Goal: Transaction & Acquisition: Subscribe to service/newsletter

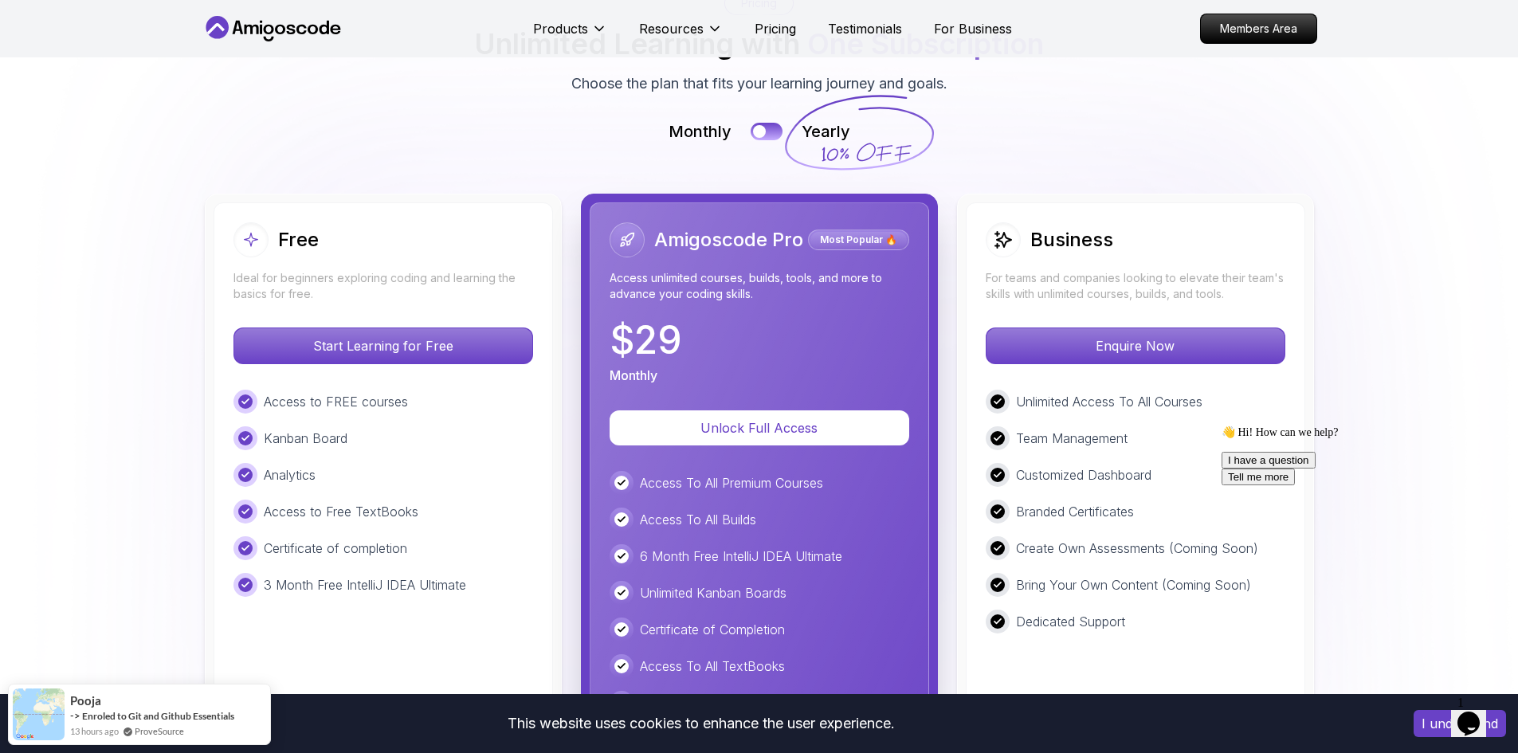
scroll to position [3538, 0]
click at [768, 130] on button at bounding box center [766, 130] width 33 height 18
click at [768, 130] on div at bounding box center [775, 131] width 14 height 14
click at [718, 502] on div "Access To All Premium Courses Access To All Builds 6 Month Free IntelliJ IDEA U…" at bounding box center [760, 702] width 300 height 464
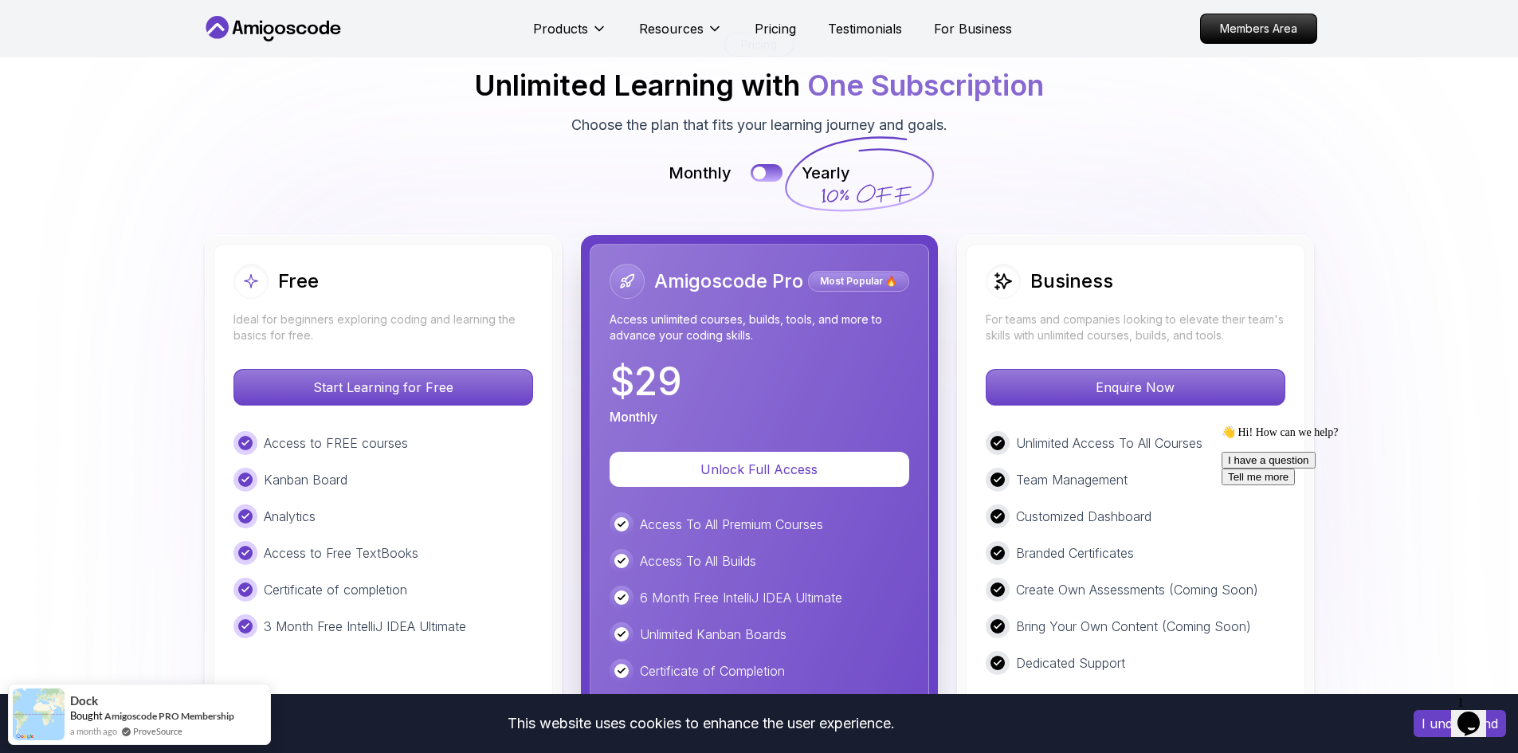
scroll to position [3490, 0]
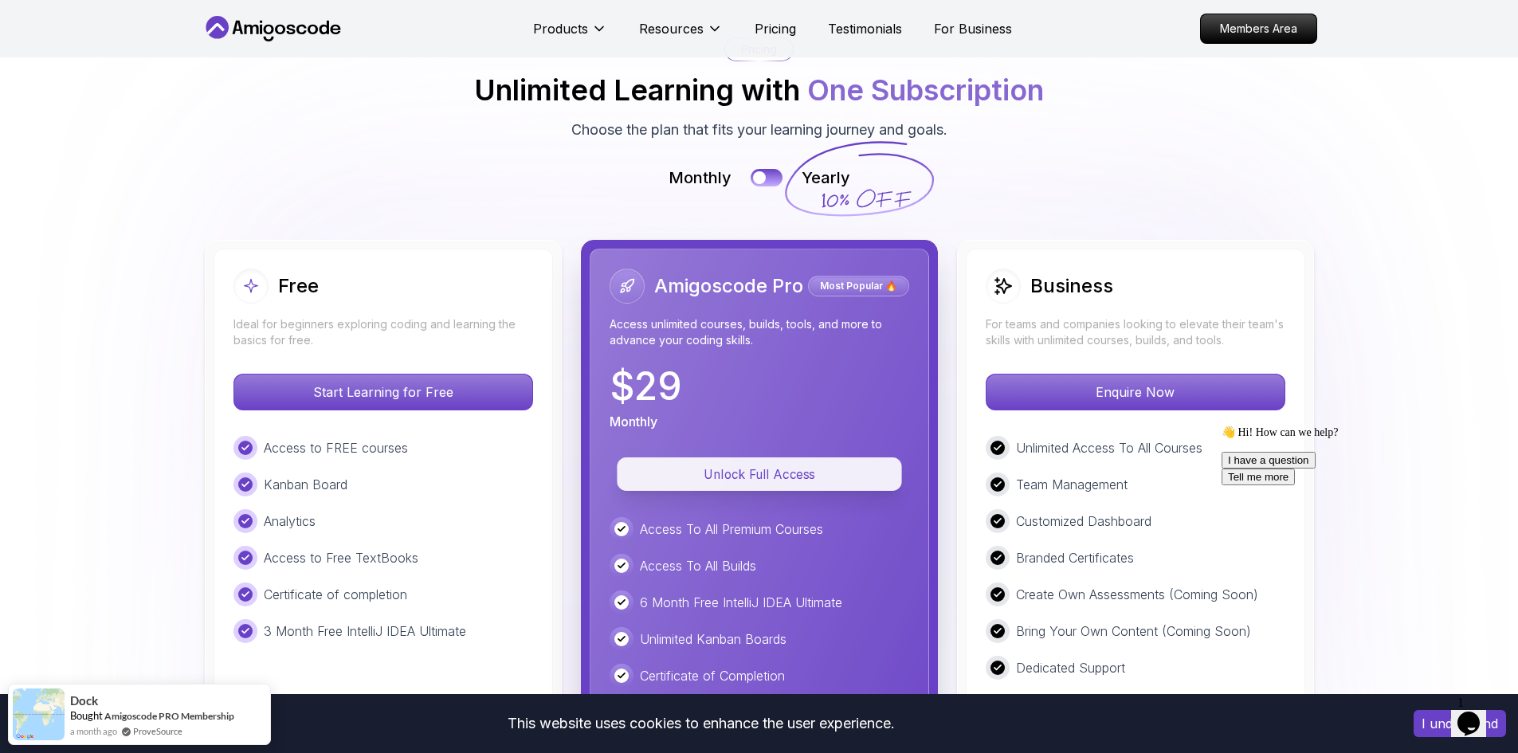
click at [776, 486] on button "Unlock Full Access" at bounding box center [759, 474] width 285 height 33
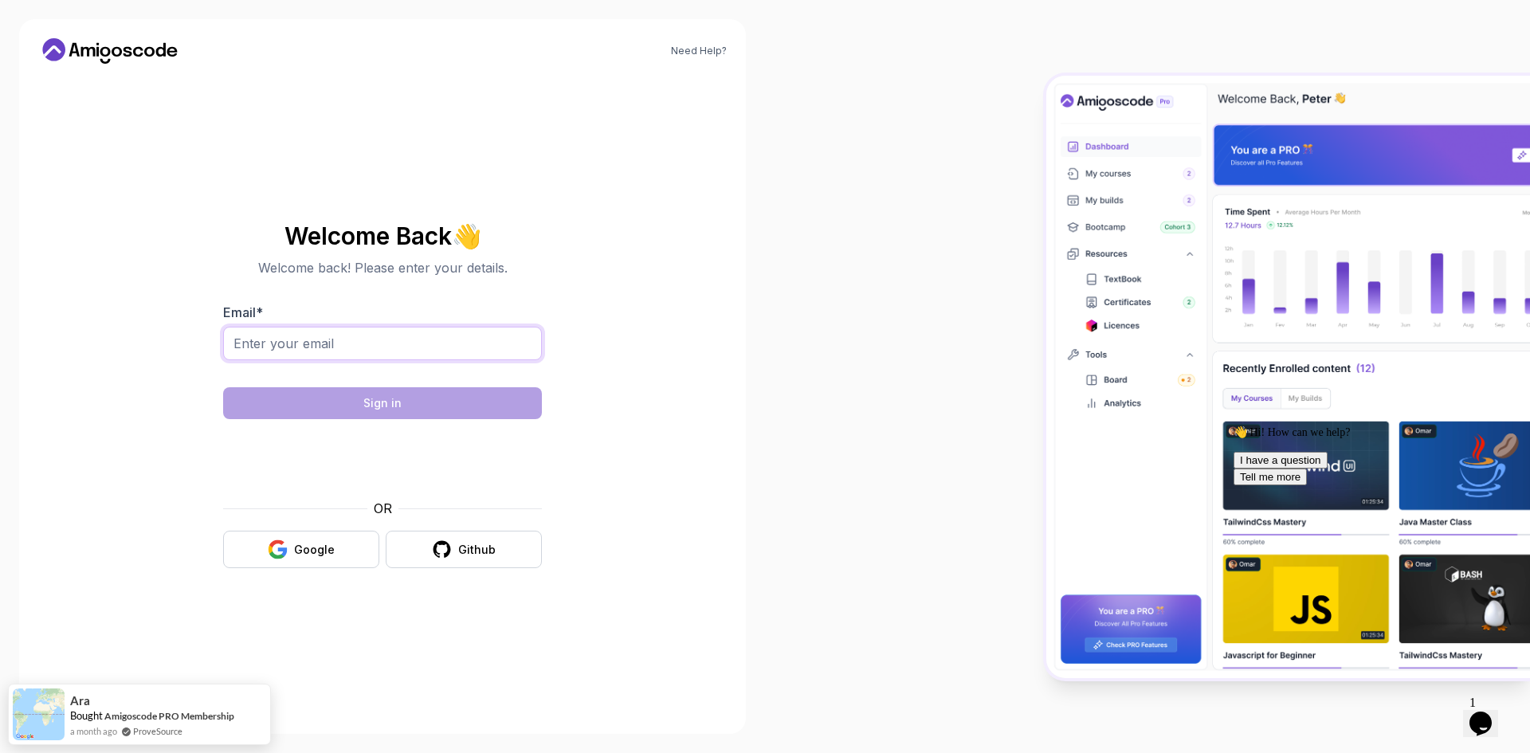
click at [407, 349] on input "Email *" at bounding box center [382, 343] width 319 height 33
type input "prashanthi.vsp@gmail.com"
click at [316, 419] on form "Email * prashanthi.vsp@gmail.com Sign in OR Google Github" at bounding box center [382, 435] width 319 height 265
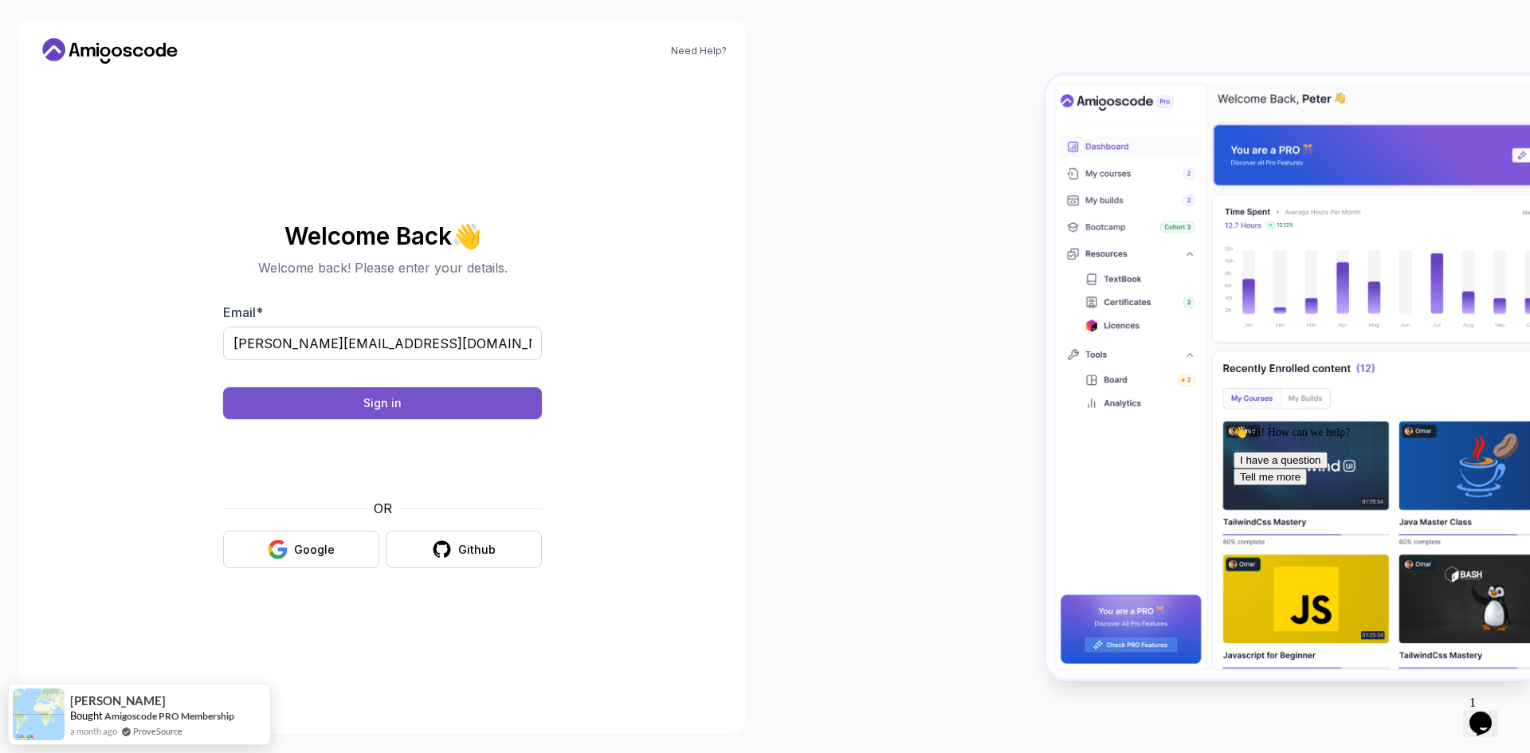
click at [363, 405] on button "Sign in" at bounding box center [382, 403] width 319 height 32
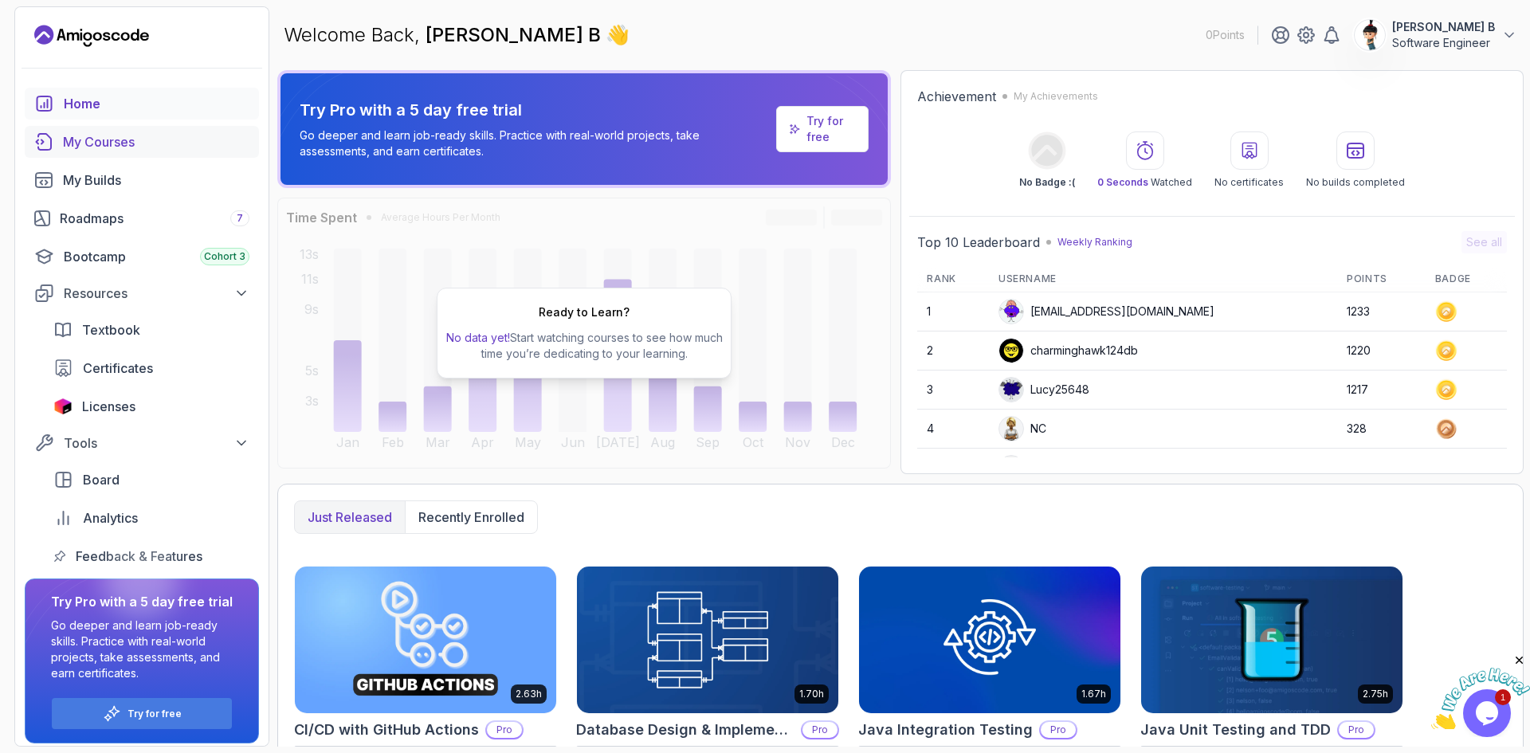
click at [124, 142] on div "My Courses" at bounding box center [156, 141] width 187 height 19
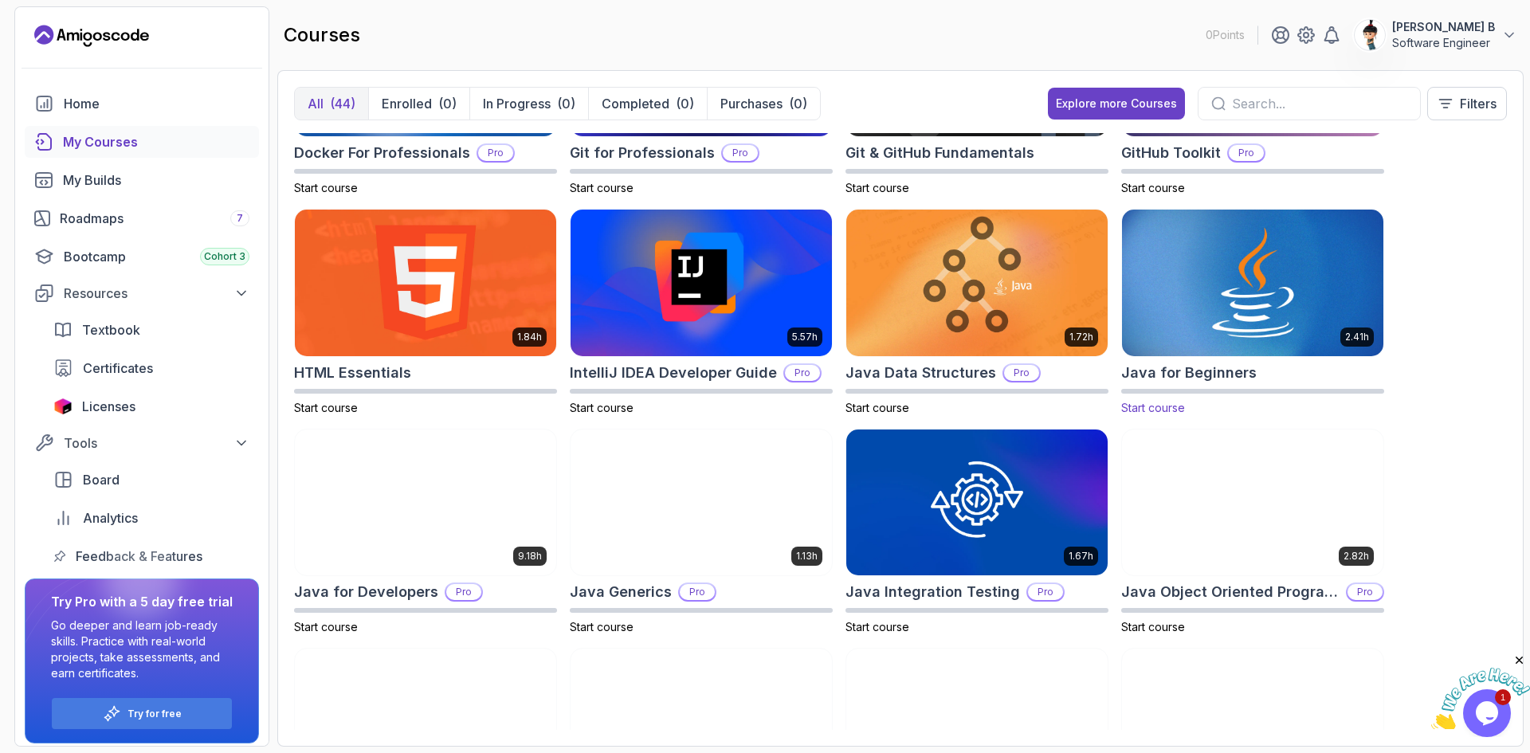
scroll to position [585, 0]
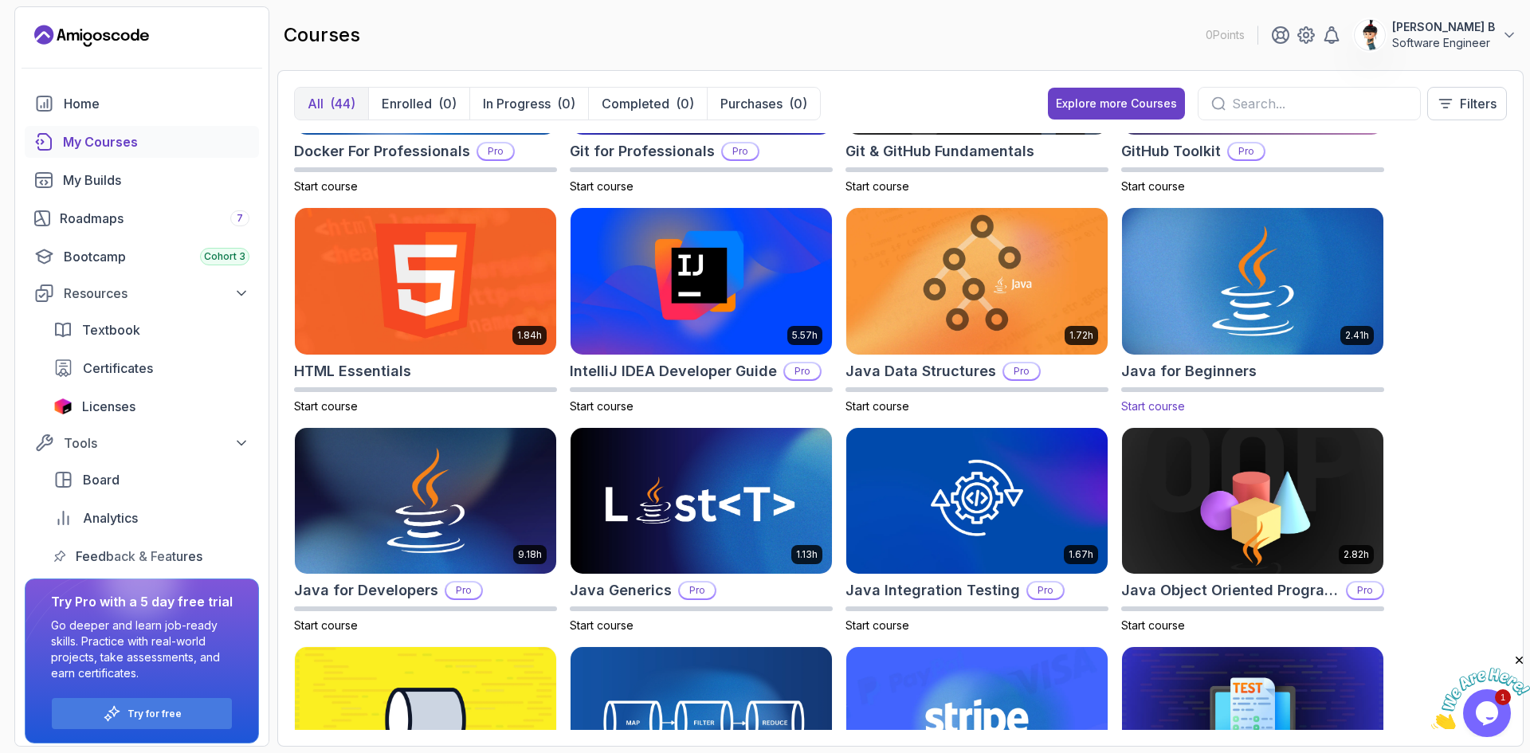
click at [1147, 409] on span "Start course" at bounding box center [1154, 406] width 64 height 14
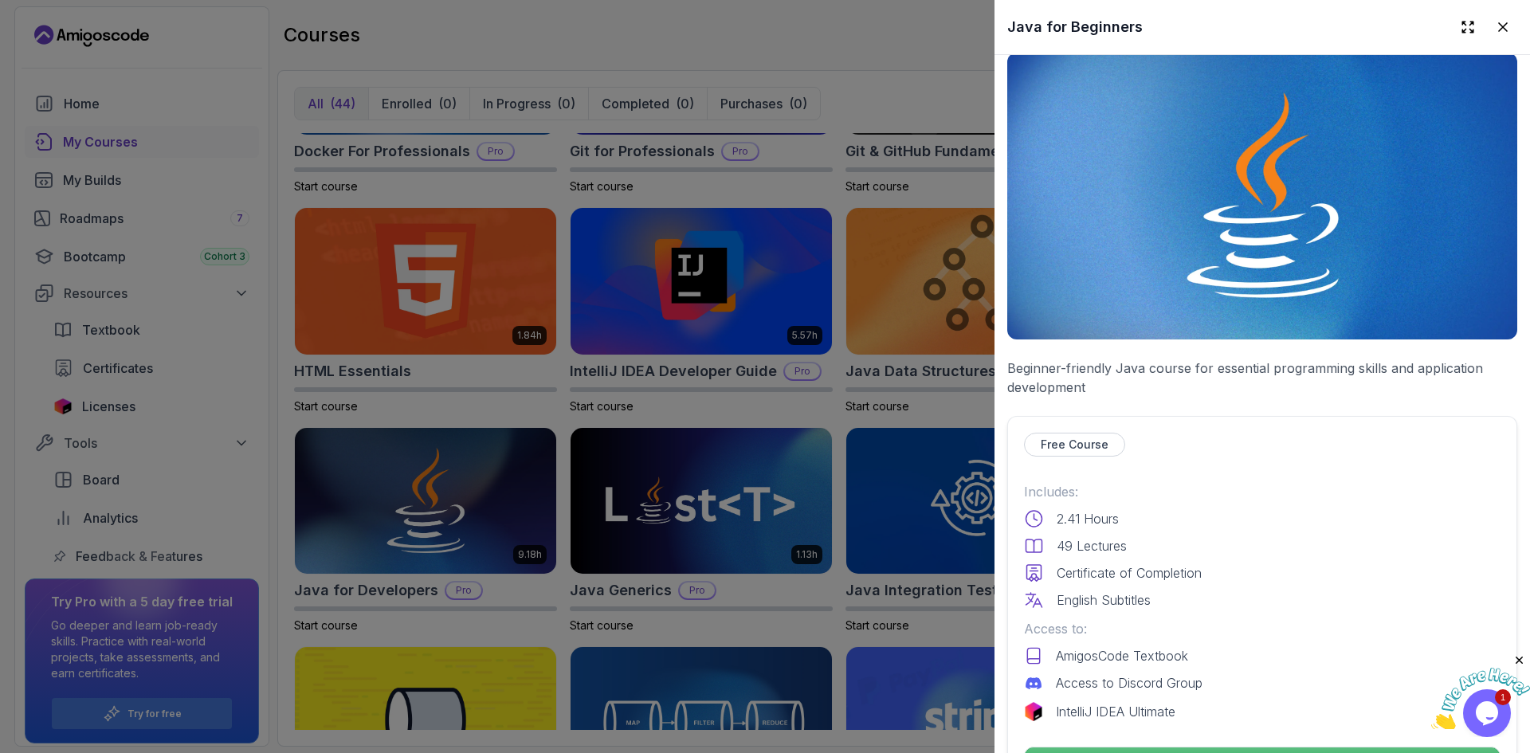
scroll to position [21, 0]
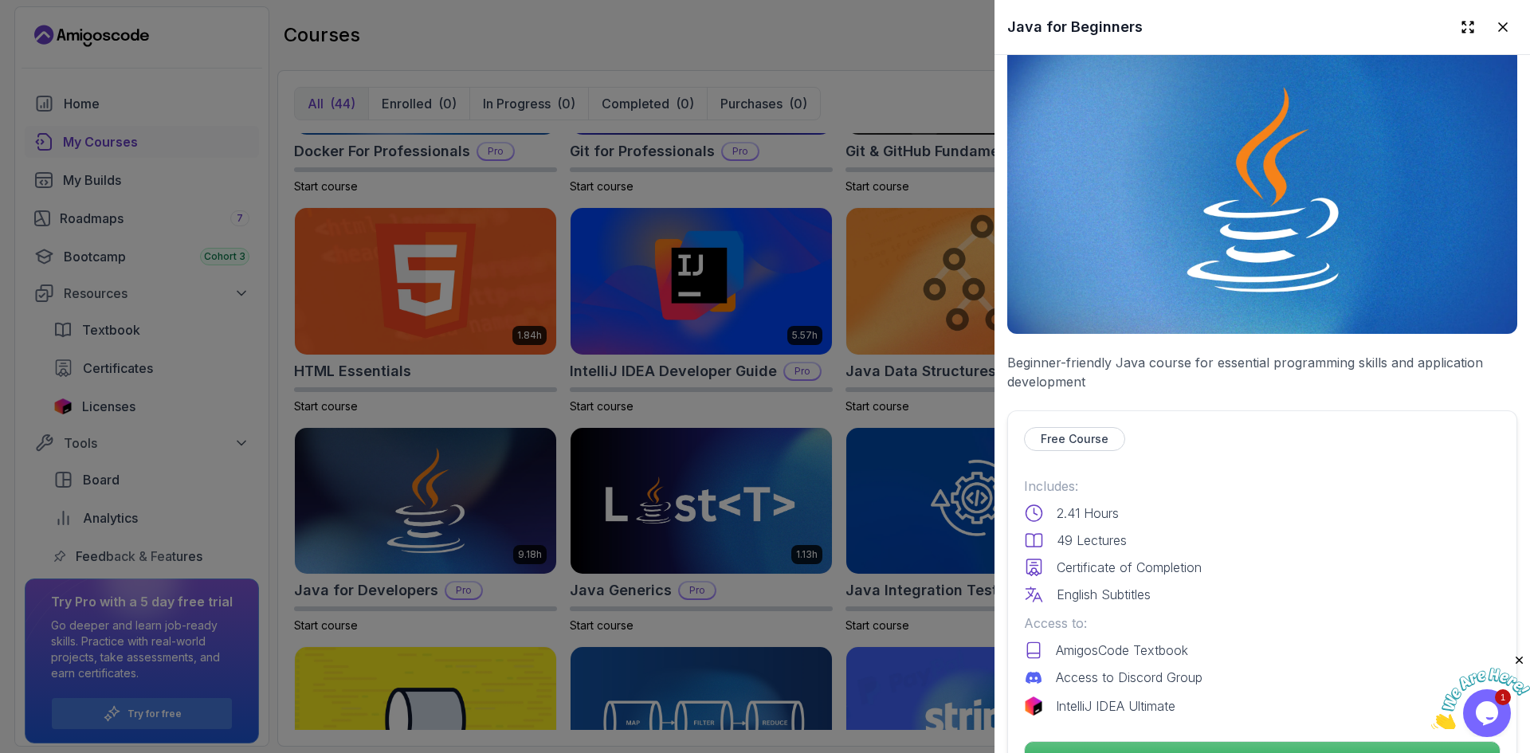
click at [263, 422] on div at bounding box center [765, 376] width 1530 height 753
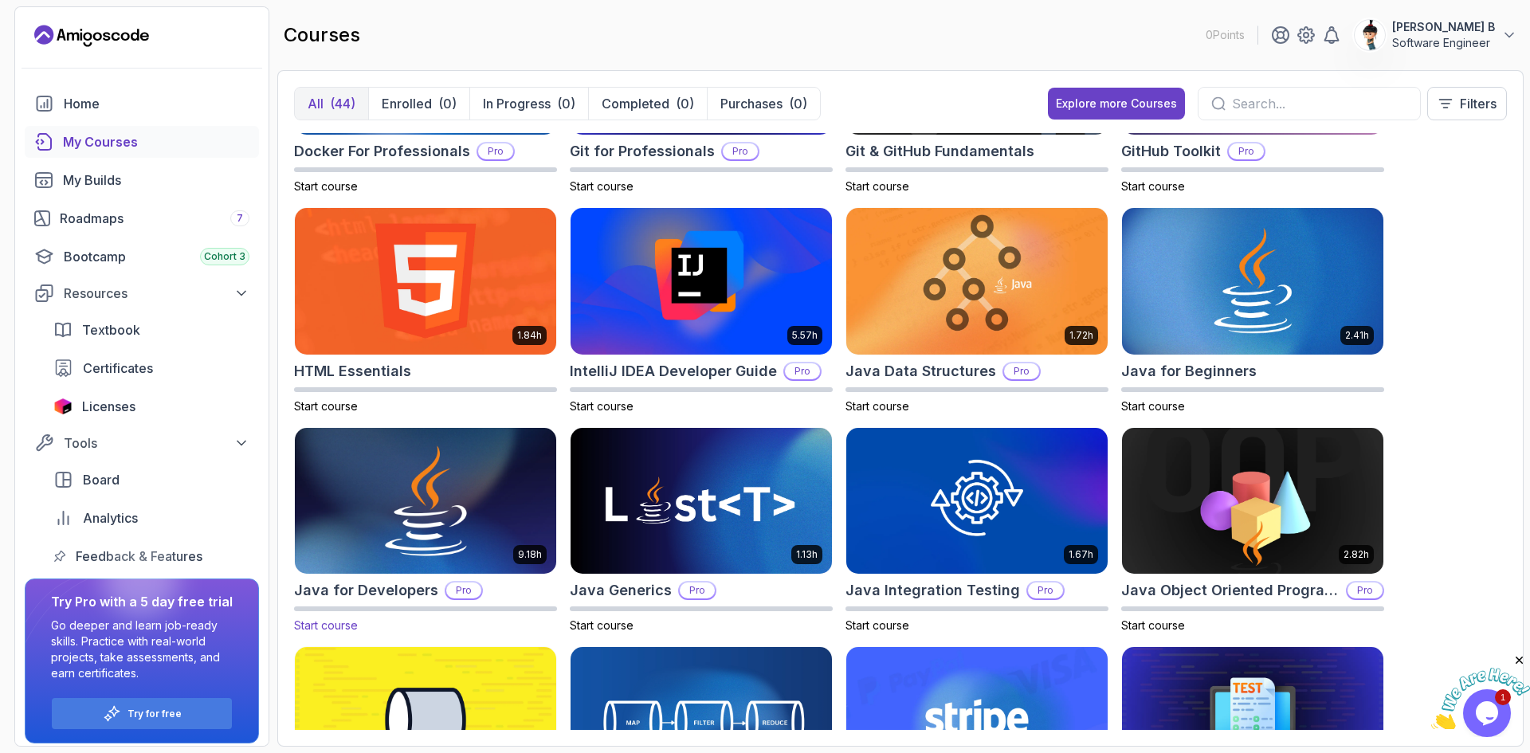
click at [501, 459] on img at bounding box center [426, 501] width 274 height 154
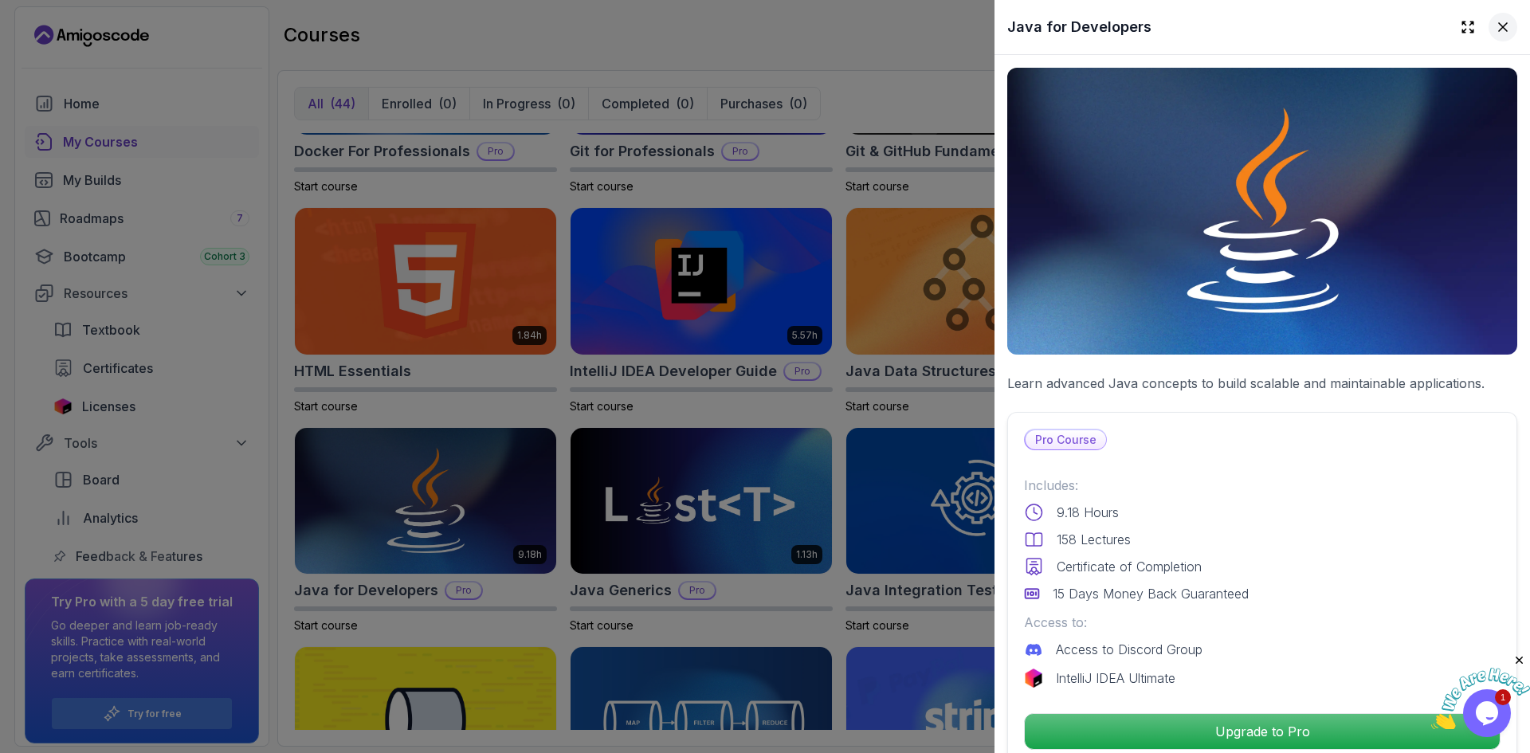
click at [1499, 29] on icon at bounding box center [1503, 27] width 8 height 8
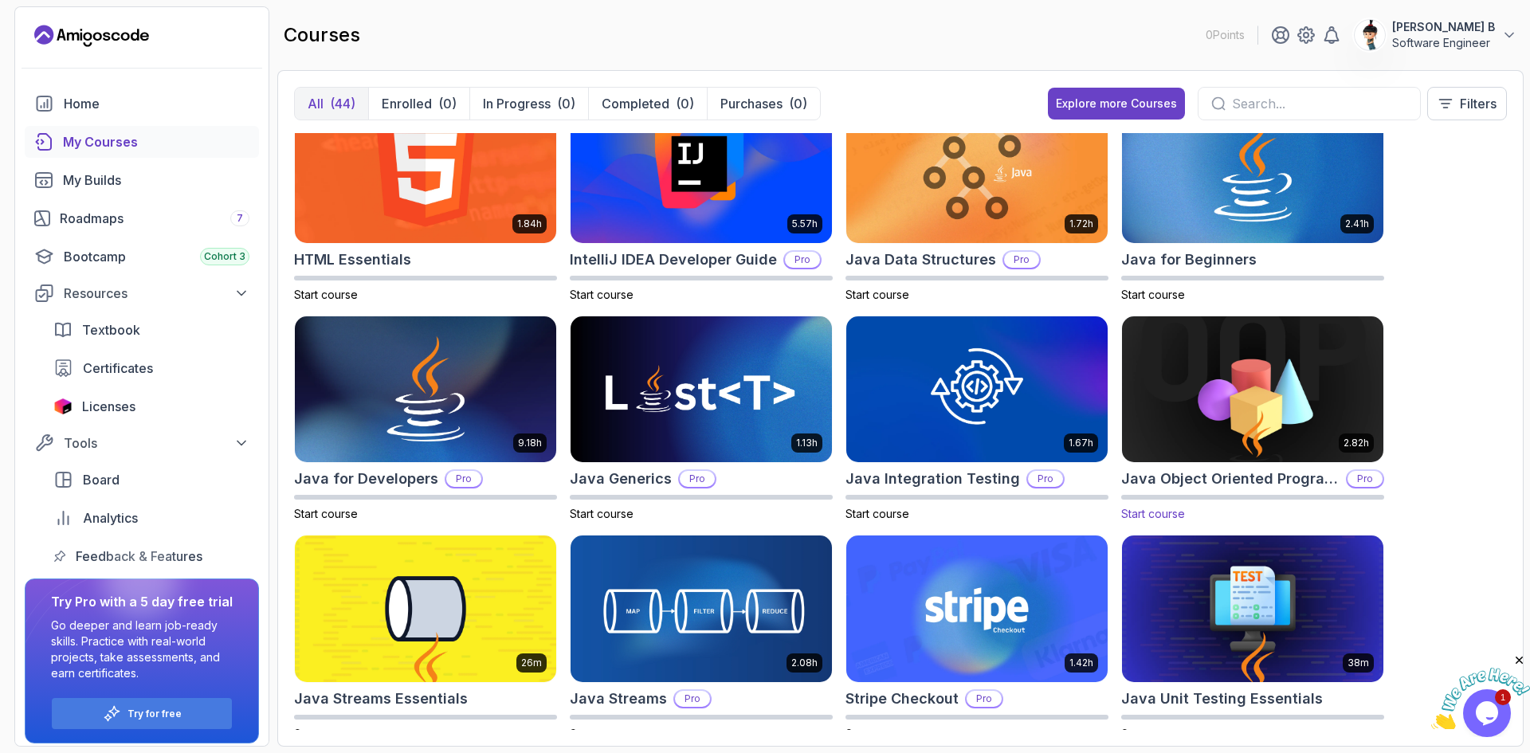
scroll to position [711, 0]
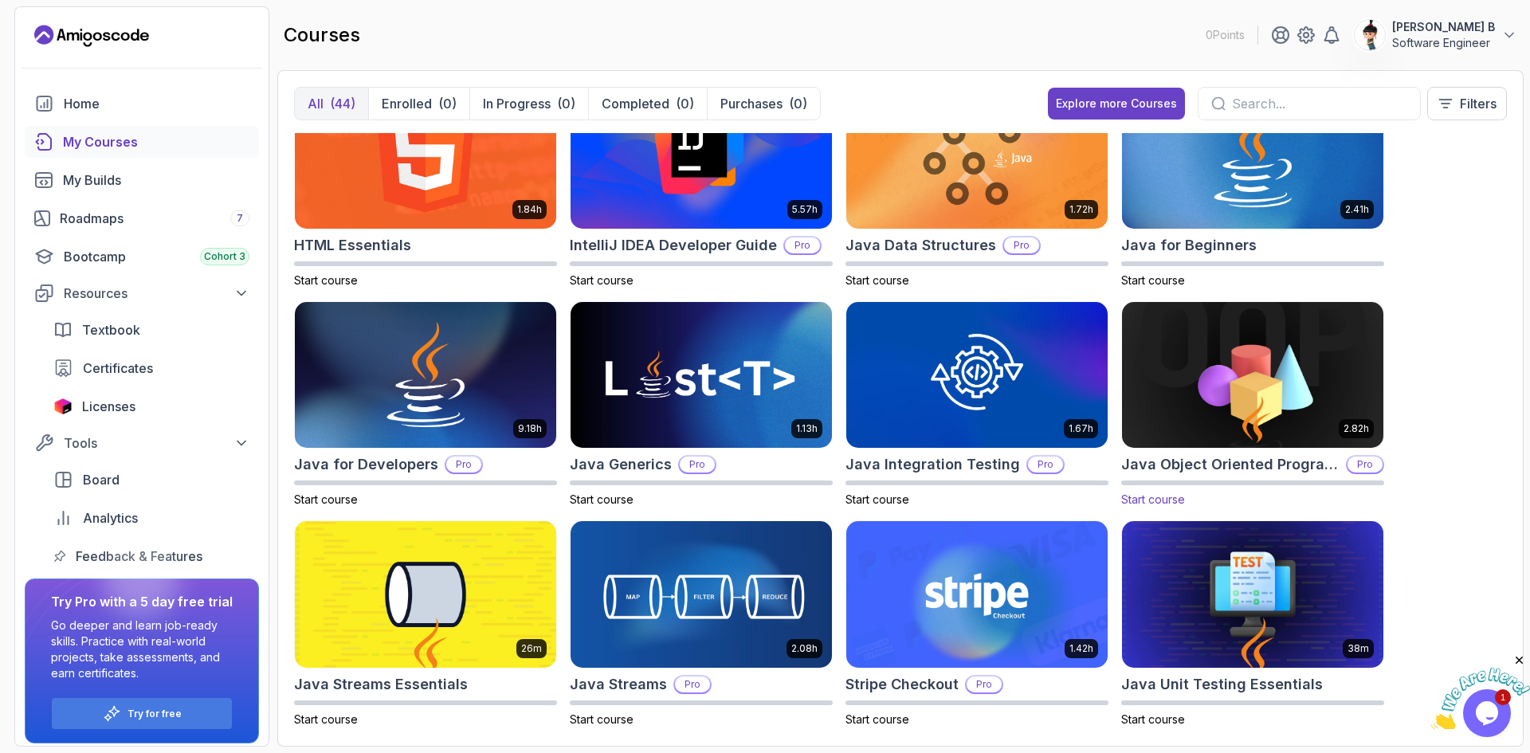
click at [1153, 500] on span "Start course" at bounding box center [1154, 500] width 64 height 14
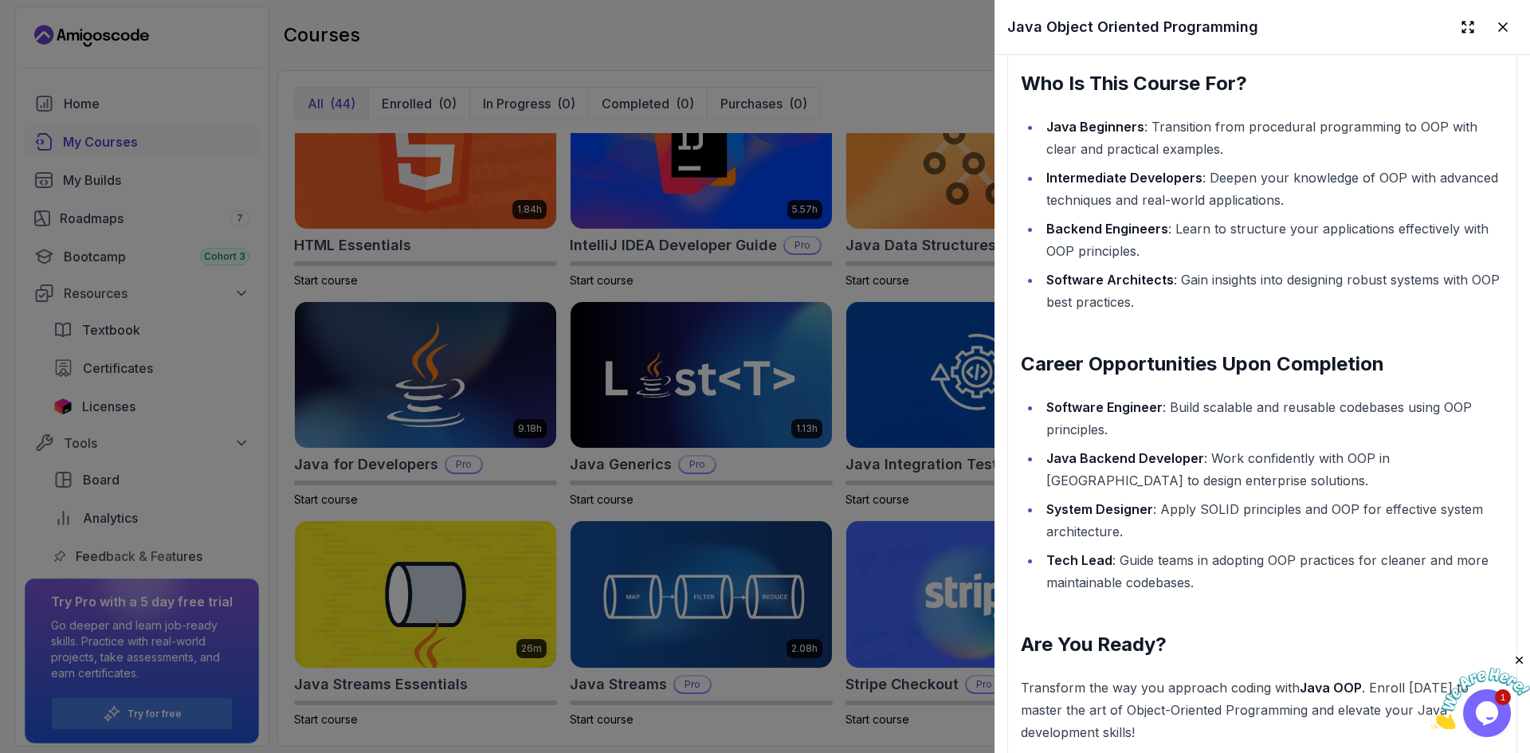
scroll to position [1856, 0]
click at [1499, 26] on icon at bounding box center [1503, 27] width 8 height 8
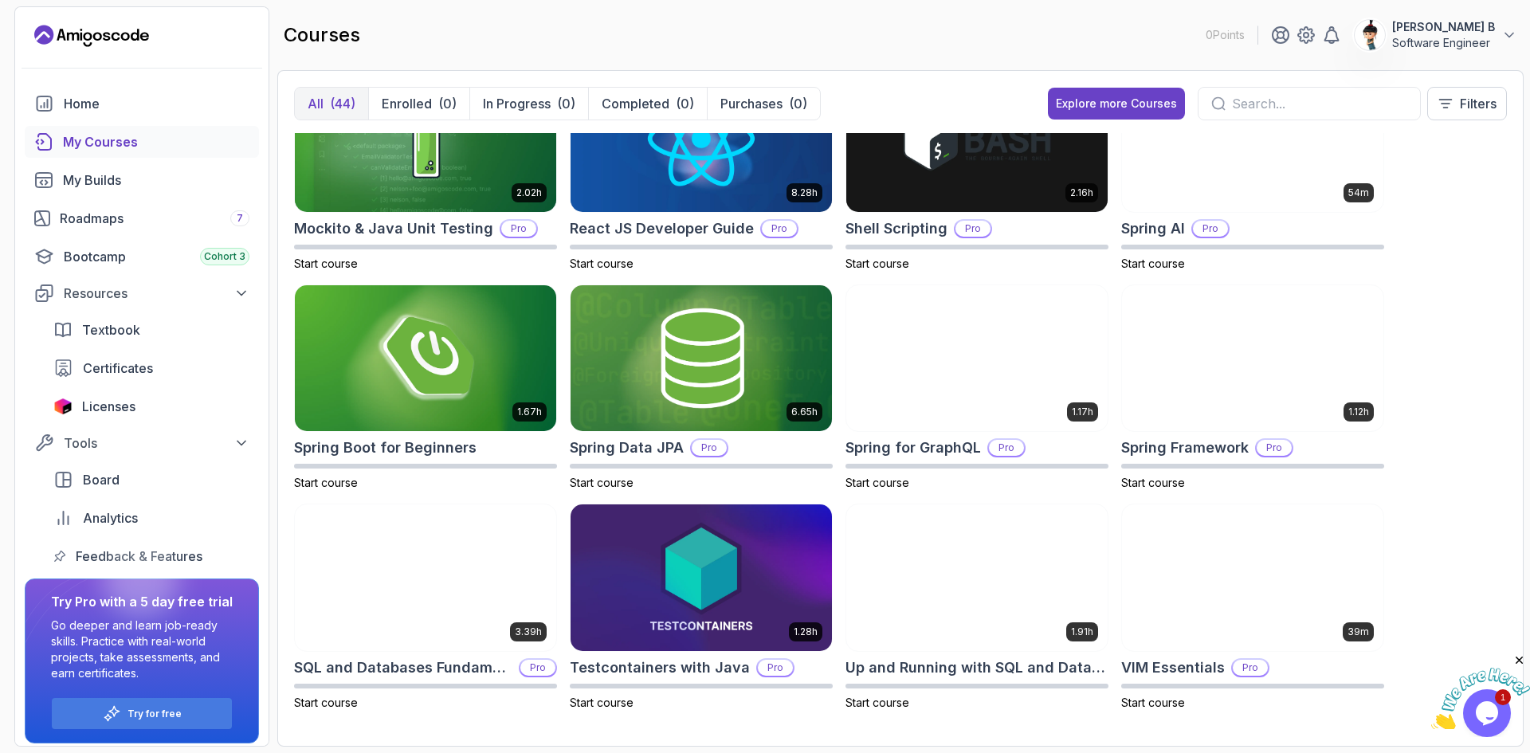
scroll to position [1826, 0]
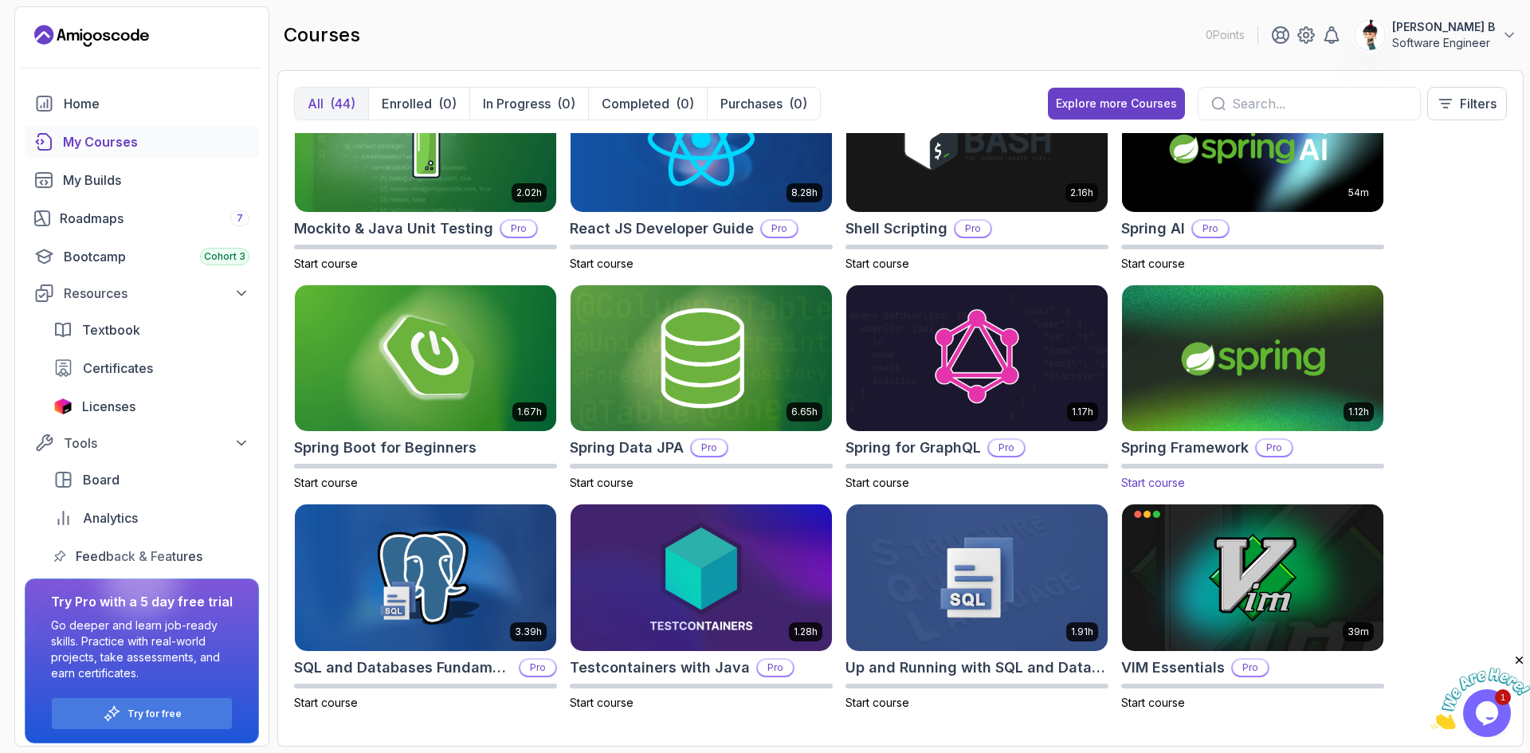
click at [1186, 450] on h2 "Spring Framework" at bounding box center [1186, 448] width 128 height 22
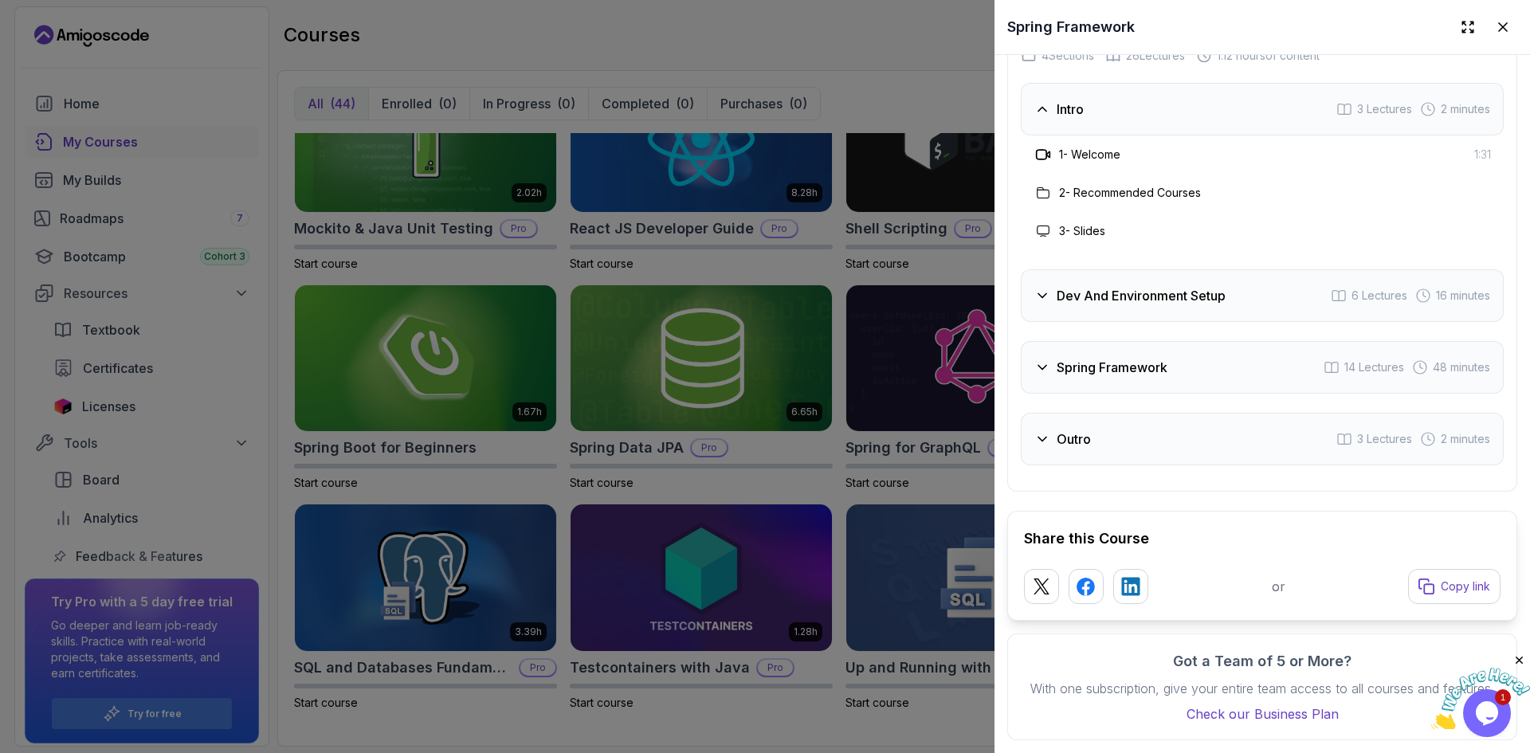
scroll to position [2478, 0]
click at [934, 262] on div at bounding box center [765, 376] width 1530 height 753
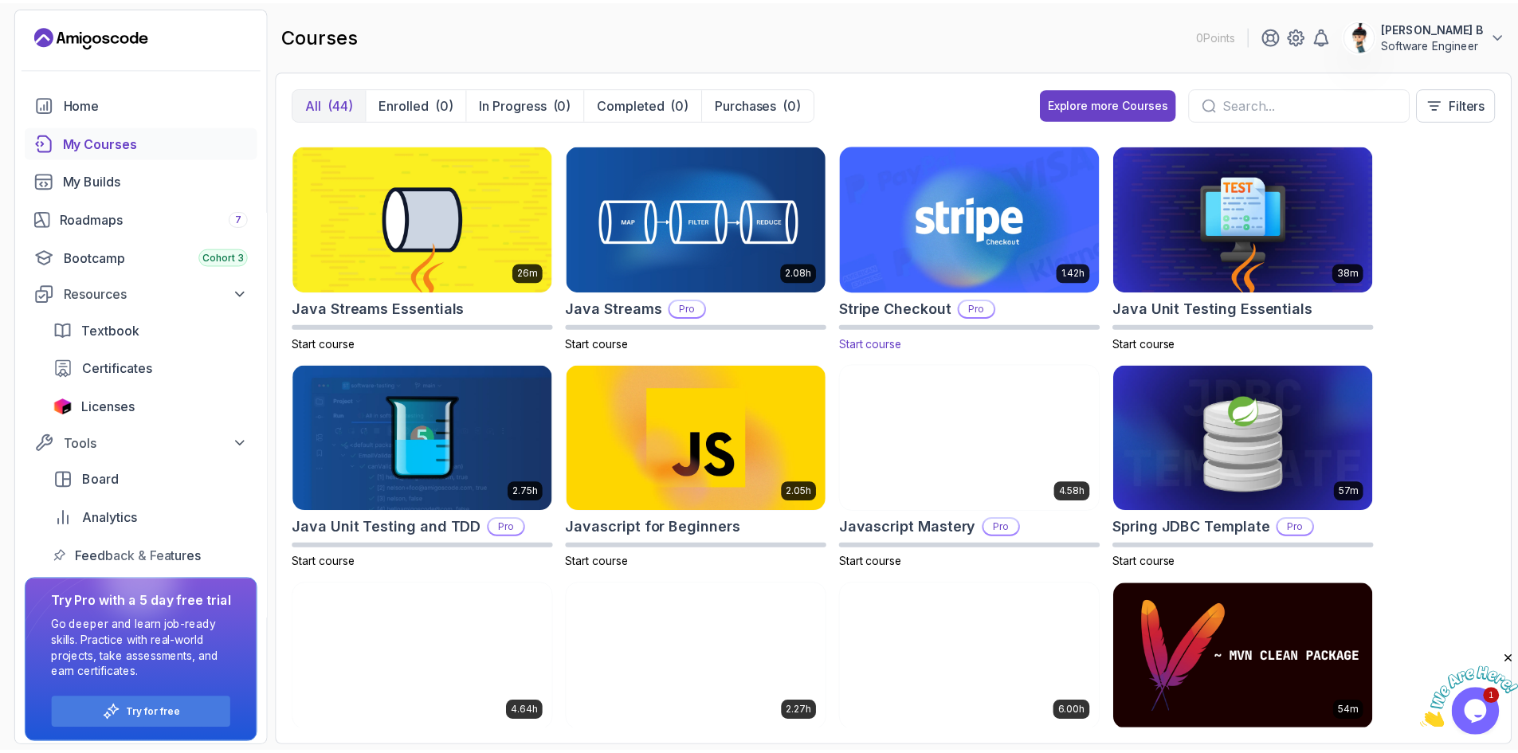
scroll to position [0, 0]
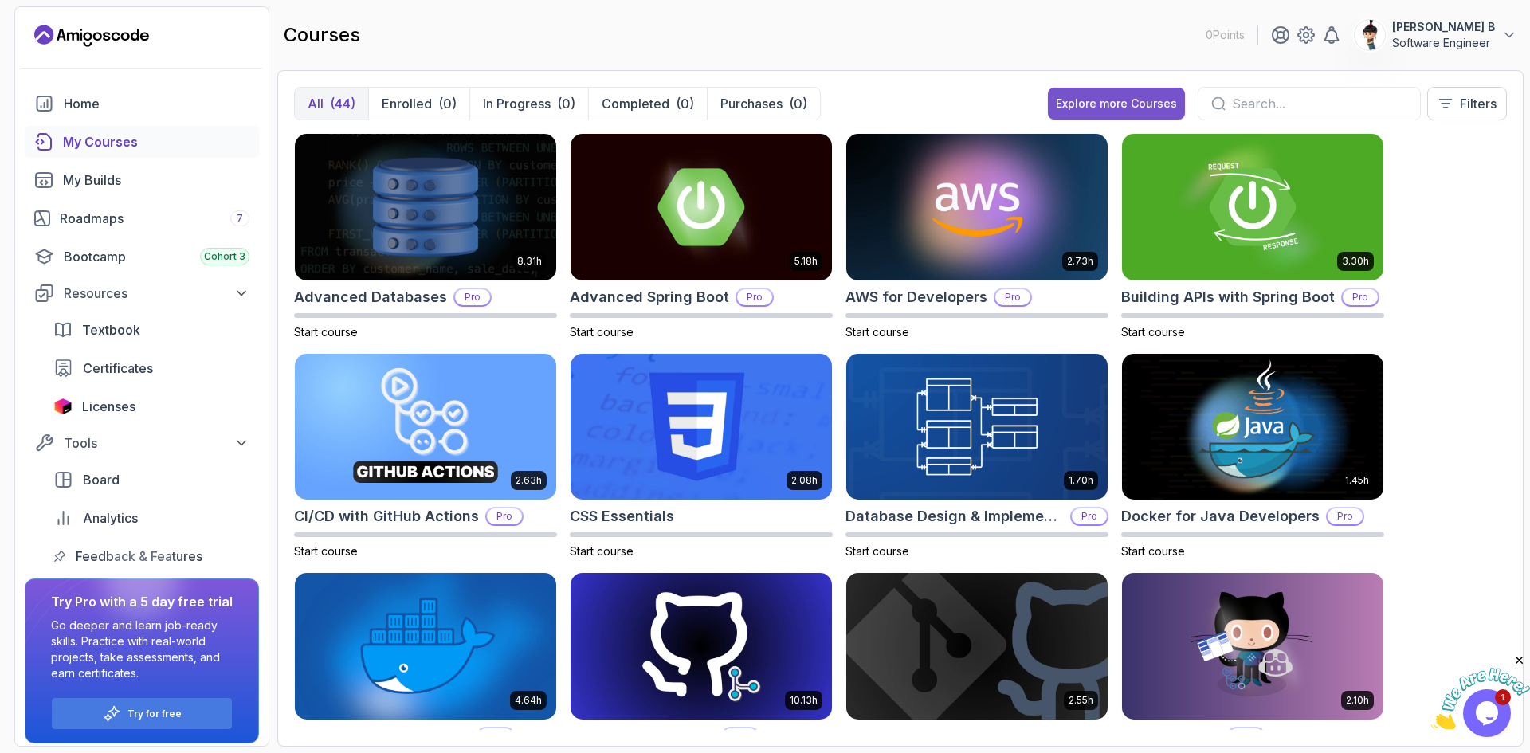
click at [1092, 94] on button "Explore more Courses" at bounding box center [1116, 104] width 137 height 32
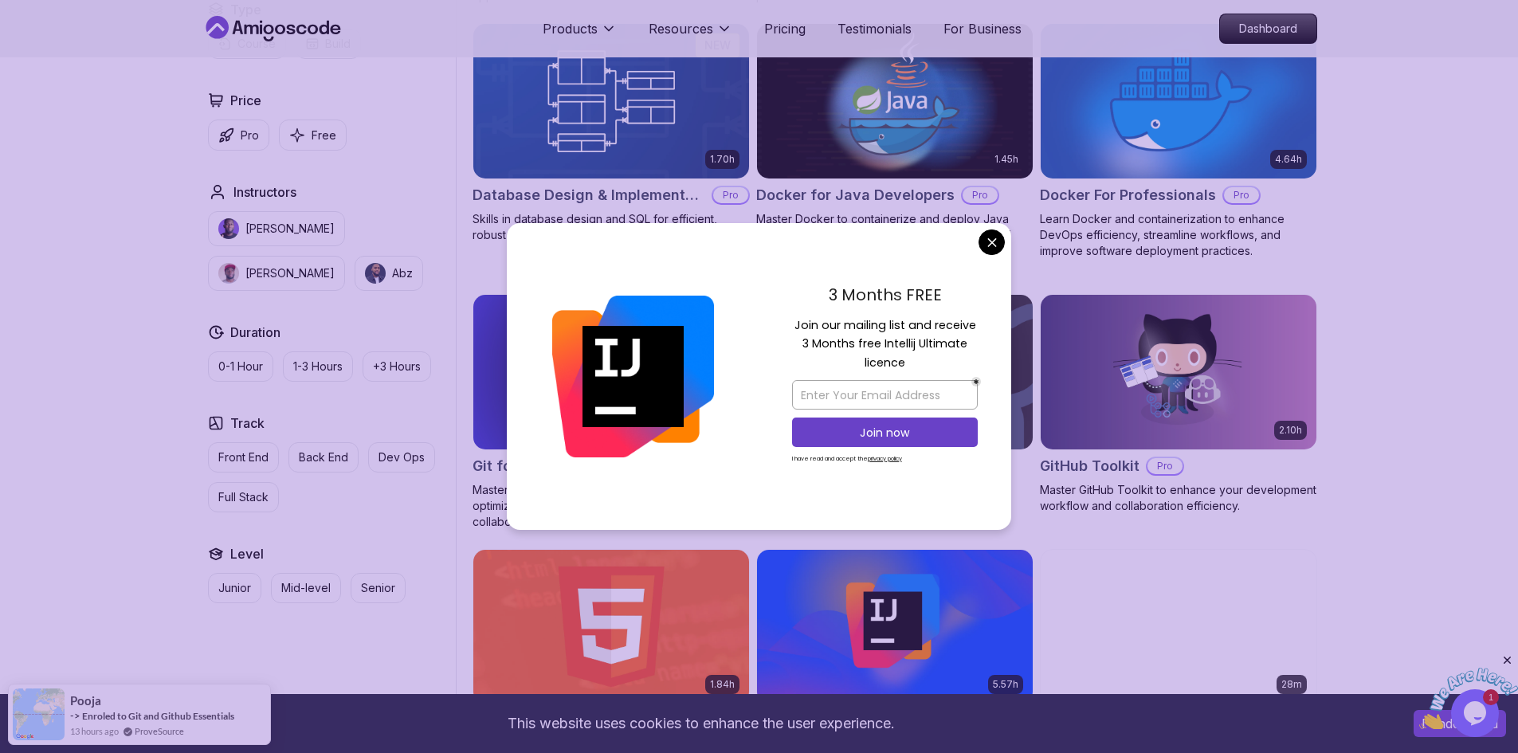
scroll to position [1493, 0]
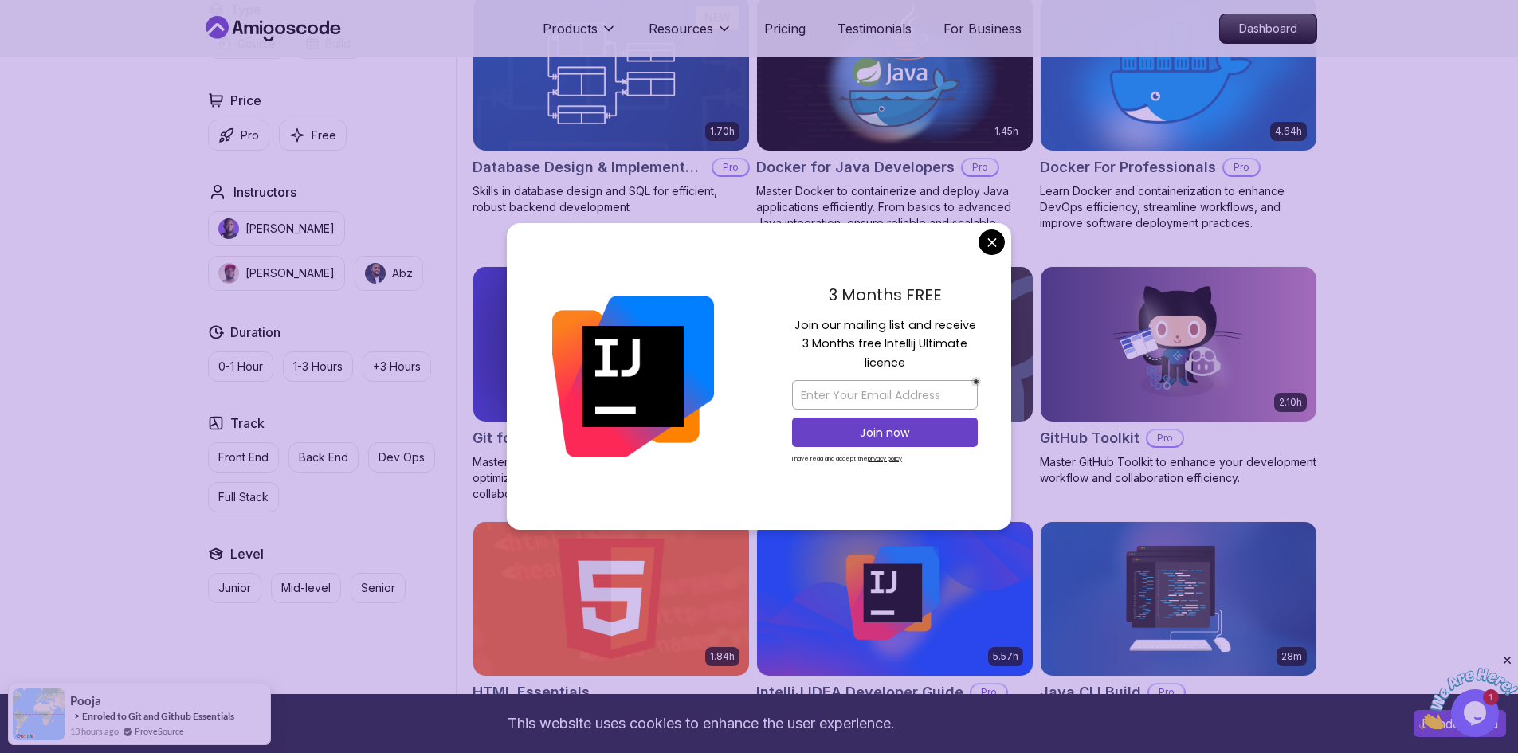
click at [977, 236] on div "3 Months FREE Join our mailing list and receive 3 Months free Intellij Ultimate…" at bounding box center [885, 377] width 253 height 308
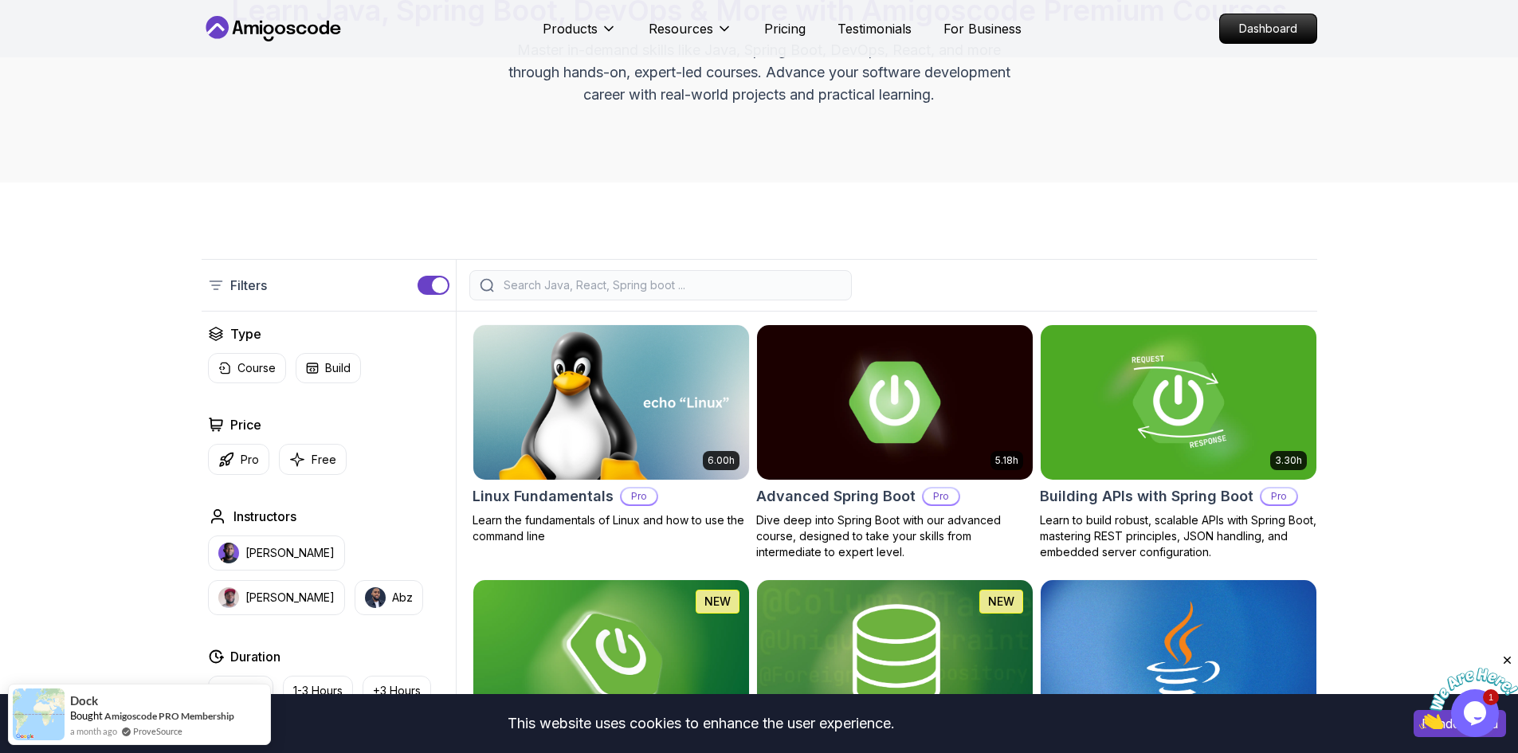
scroll to position [0, 0]
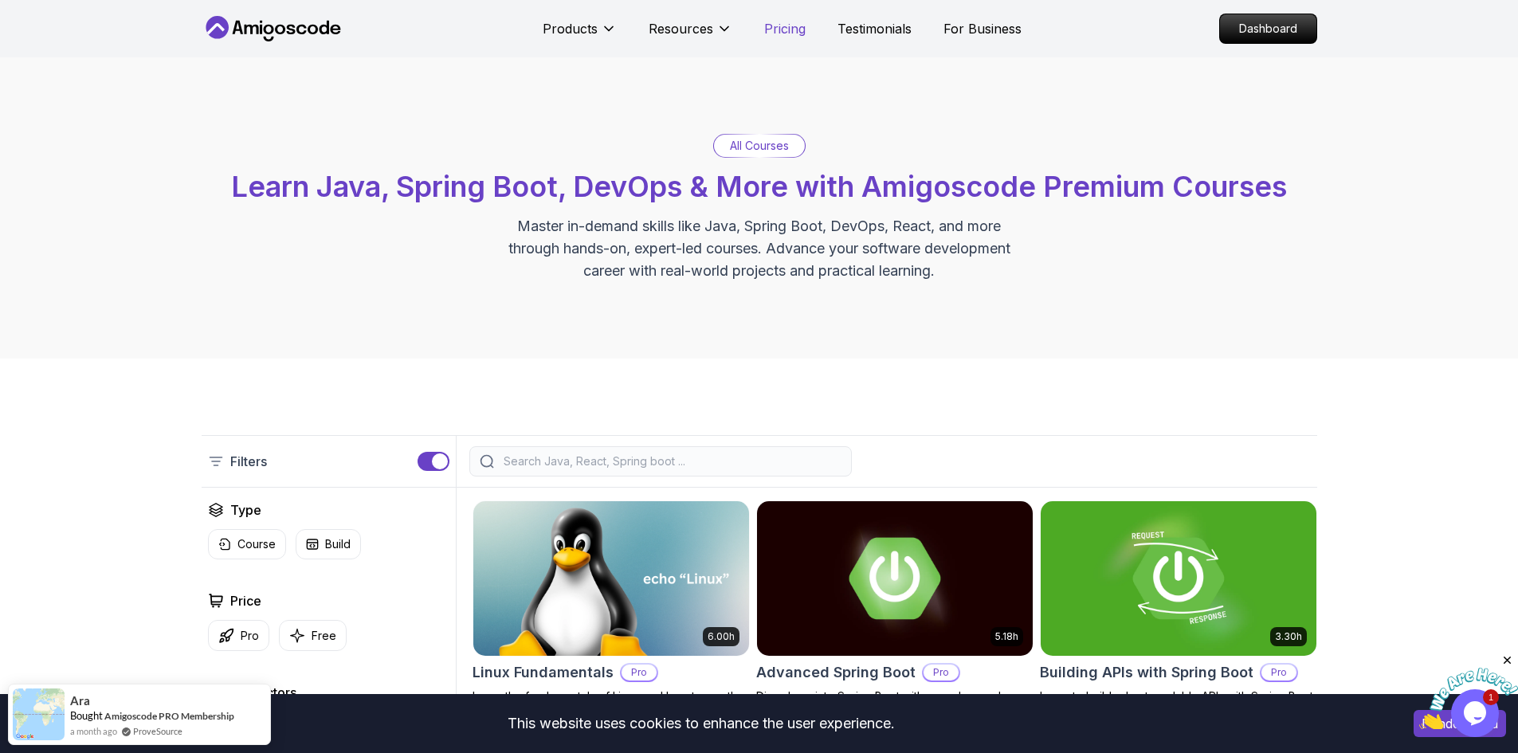
click at [788, 29] on p "Pricing" at bounding box center [784, 28] width 41 height 19
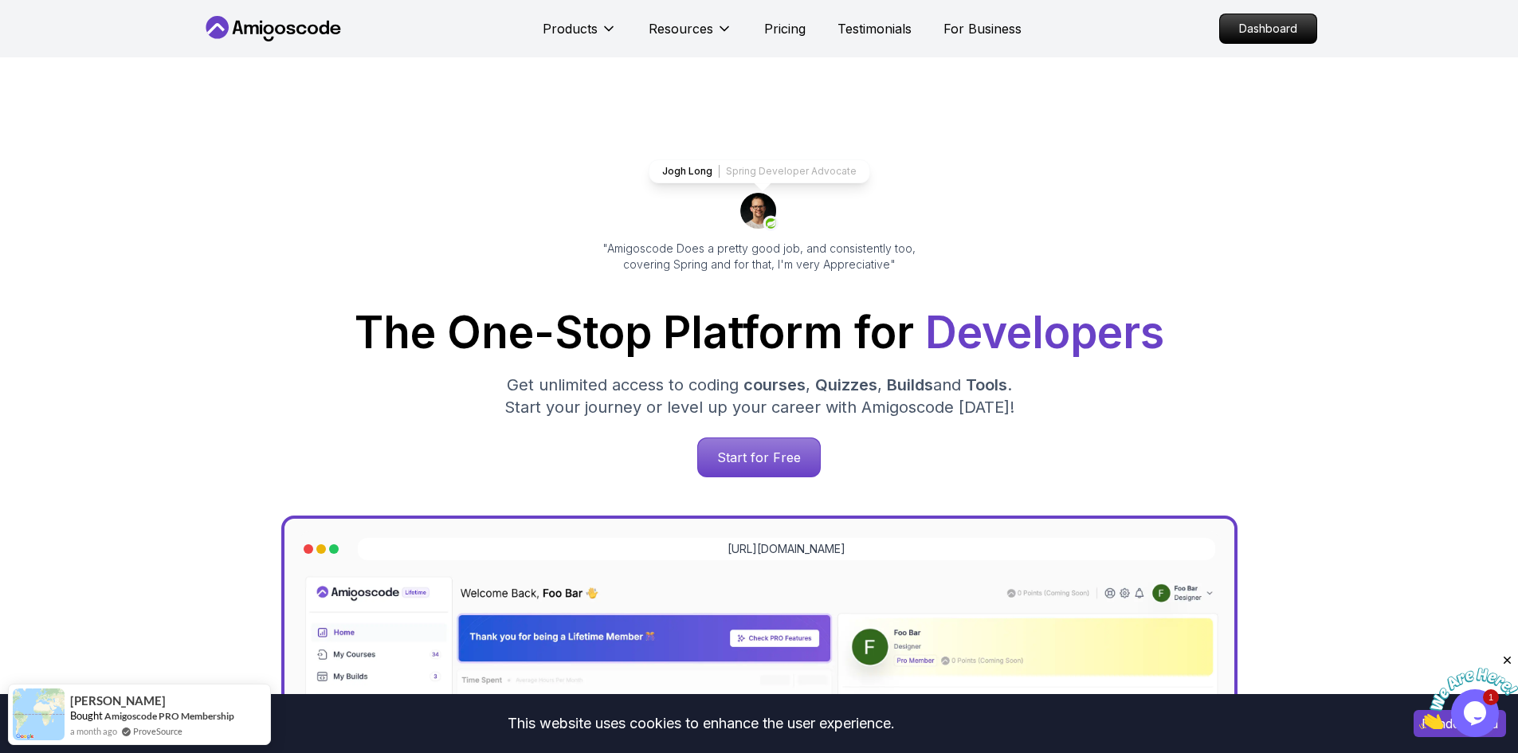
click at [259, 26] on icon at bounding box center [273, 29] width 143 height 26
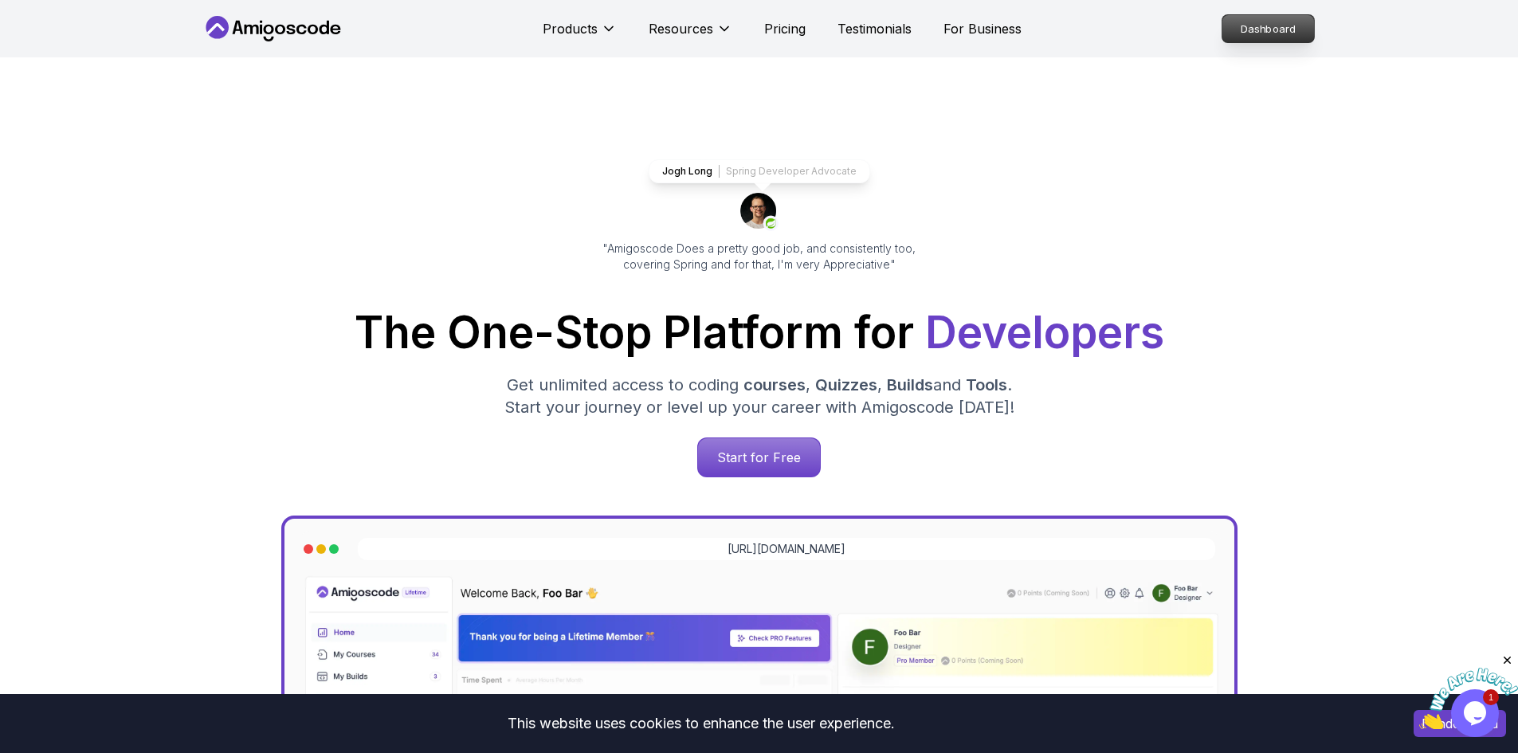
click at [1265, 19] on p "Dashboard" at bounding box center [1269, 28] width 92 height 27
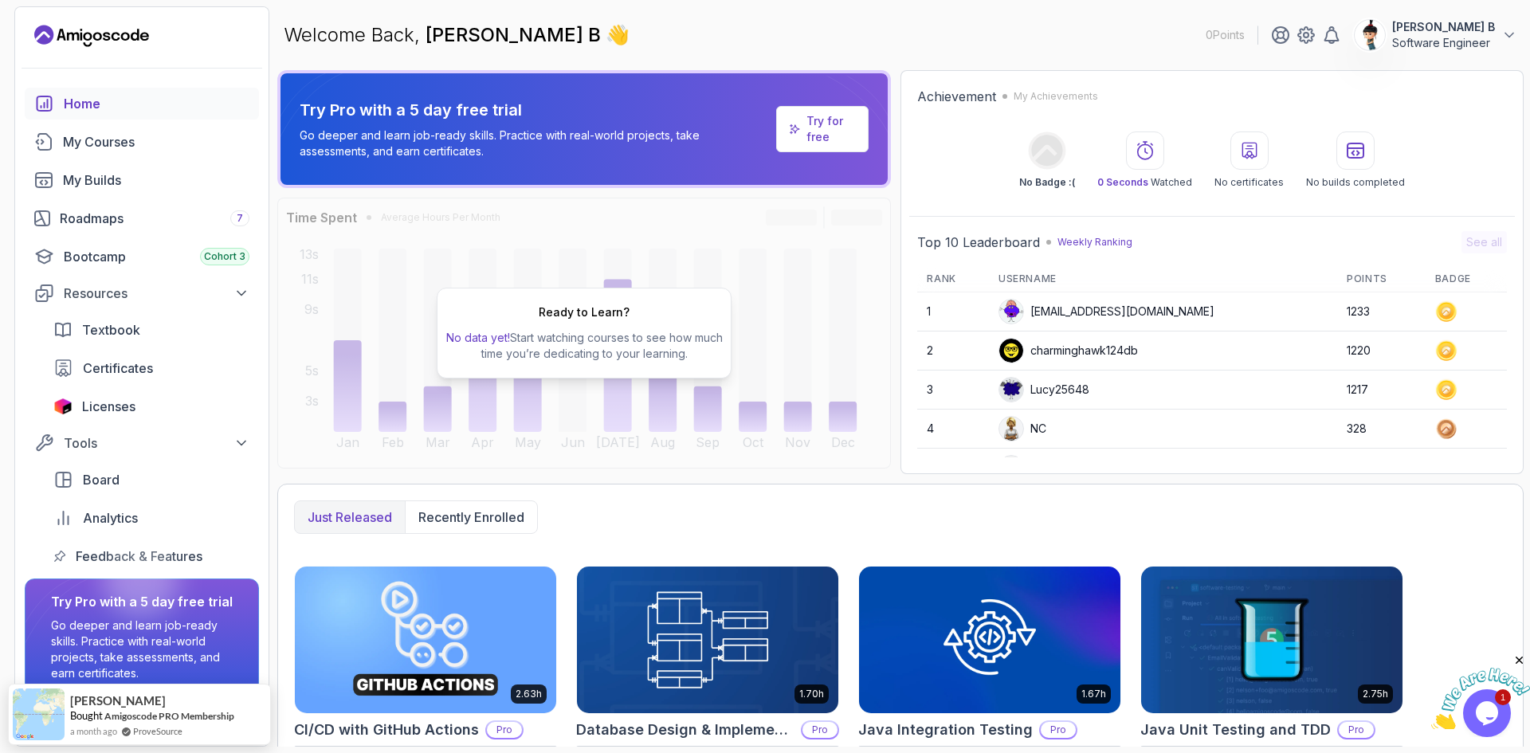
click at [1501, 29] on button "[PERSON_NAME] B Software Engineer" at bounding box center [1435, 35] width 163 height 32
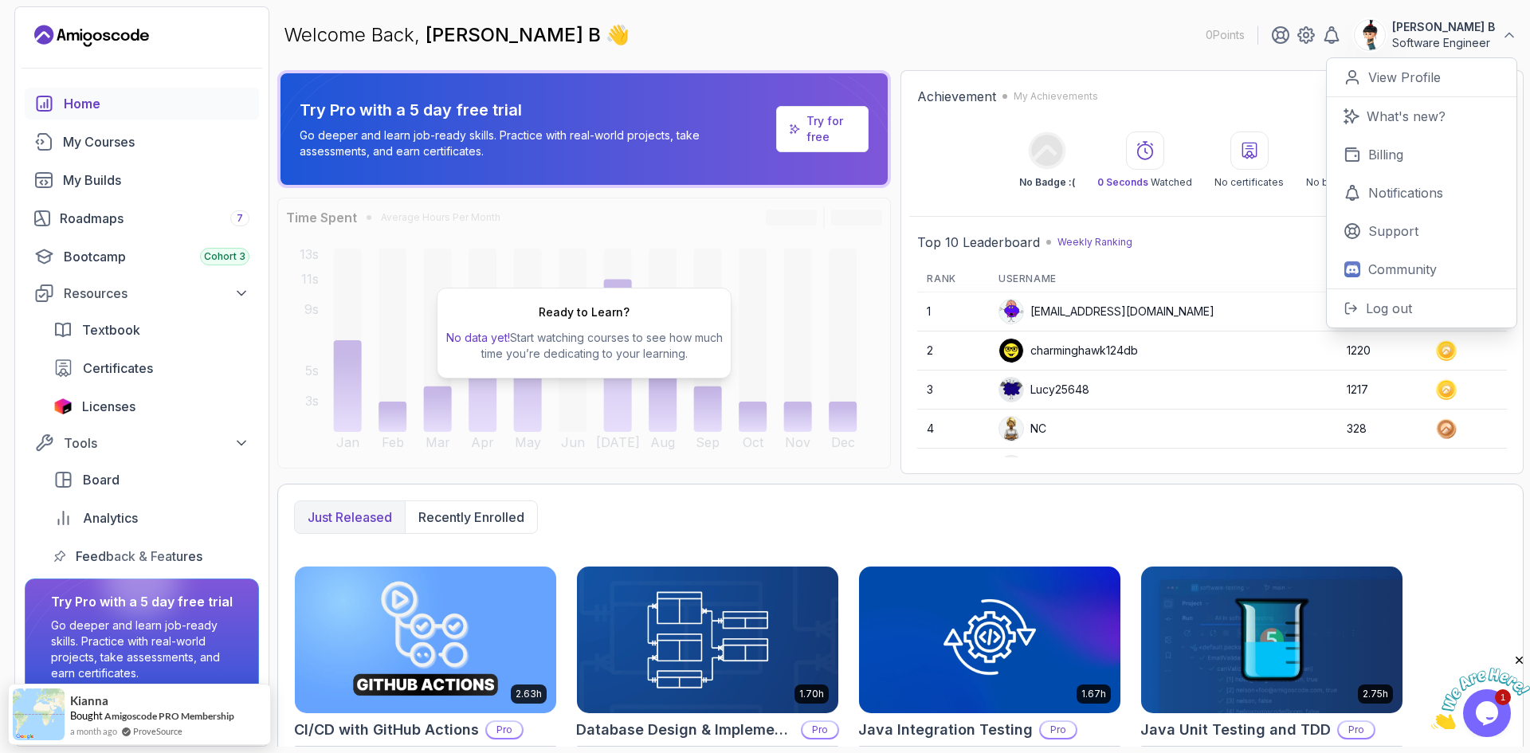
click at [1063, 53] on div "Welcome Back, [PERSON_NAME] 👋 0 Points [PERSON_NAME] B Software Engineer 0 Poin…" at bounding box center [900, 34] width 1247 height 57
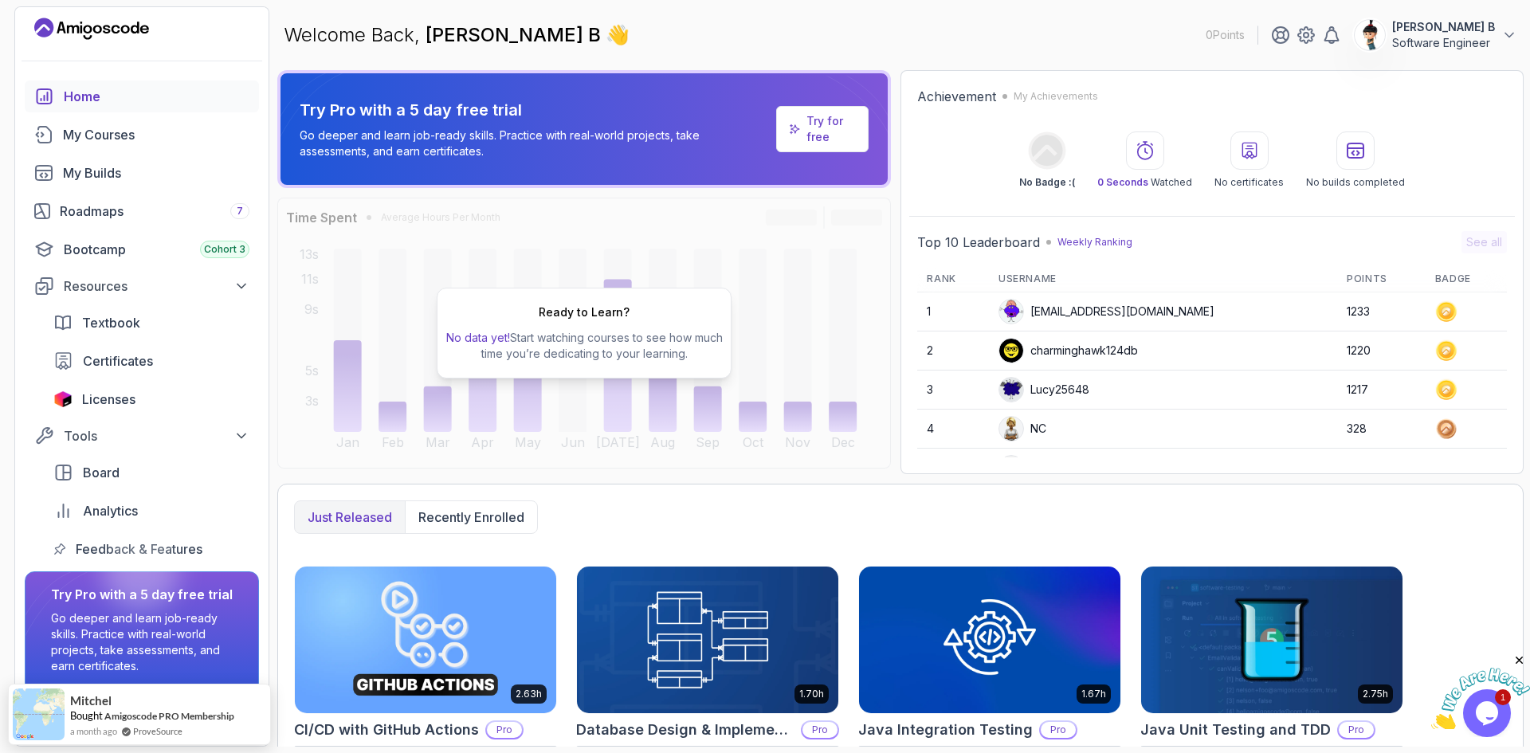
click at [823, 124] on p "Try for free" at bounding box center [831, 129] width 49 height 32
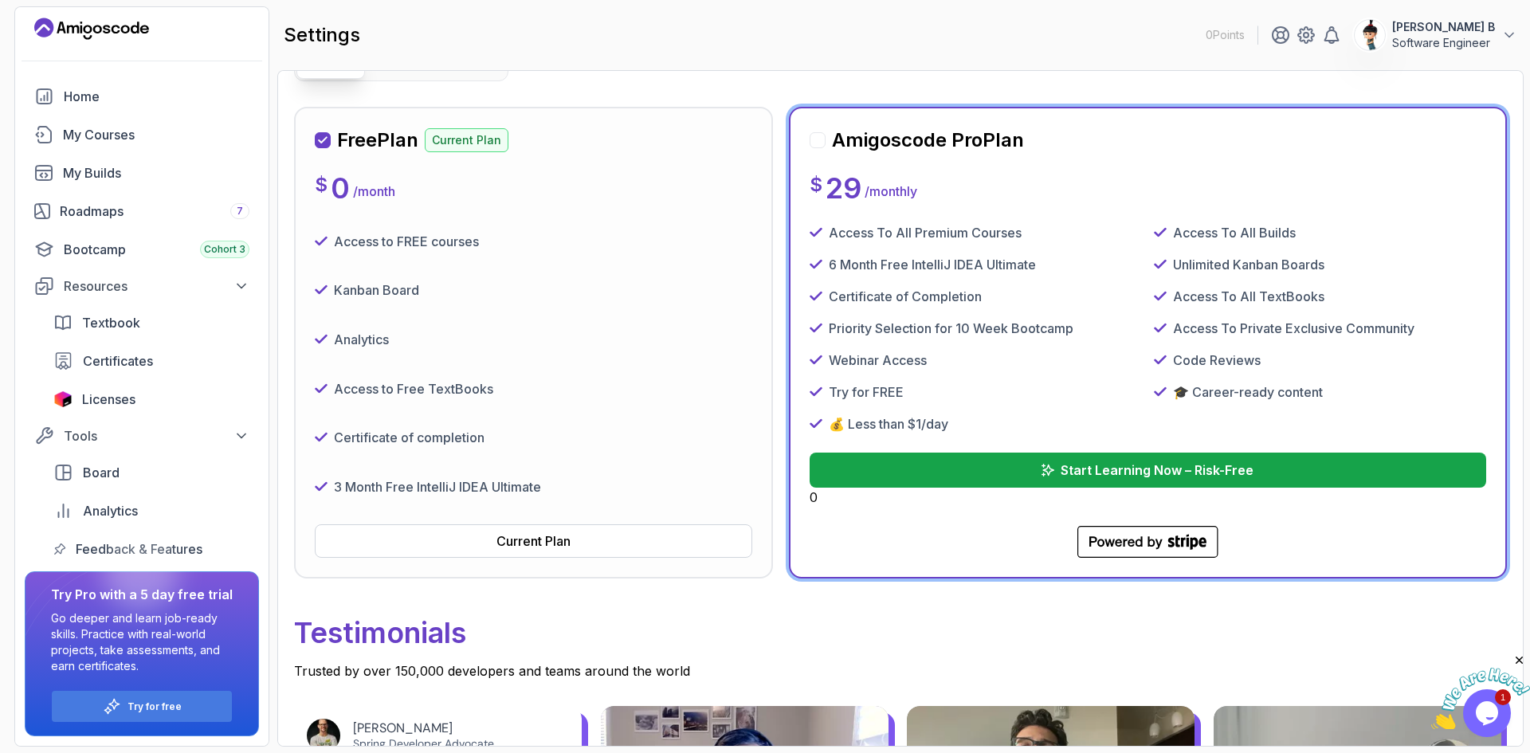
scroll to position [187, 0]
click at [1129, 466] on p "Start Learning Now – Risk-Free" at bounding box center [1157, 469] width 194 height 19
